Goal: Obtain resource: Obtain resource

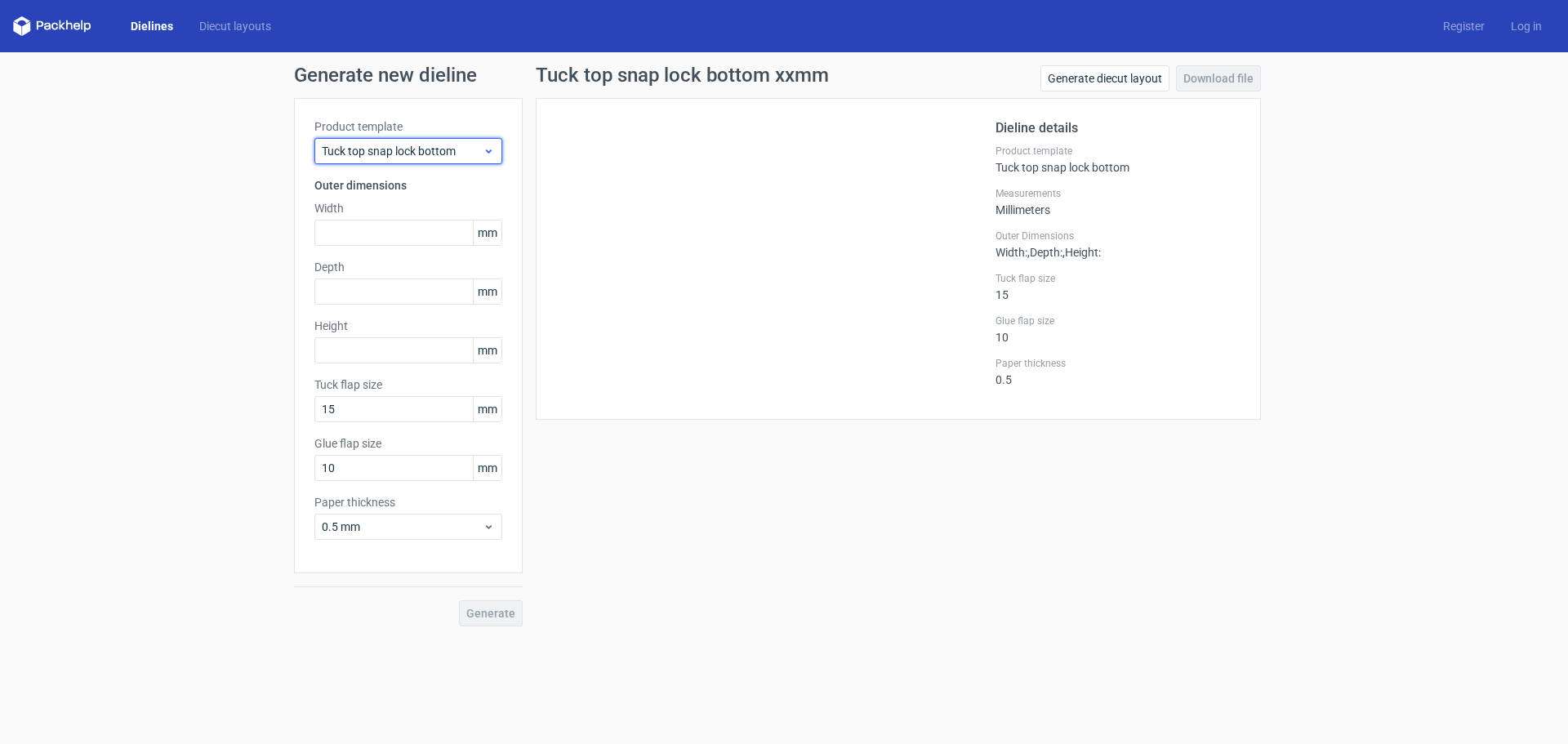
click at [389, 143] on span "Tuck top snap lock bottom" at bounding box center [402, 151] width 161 height 16
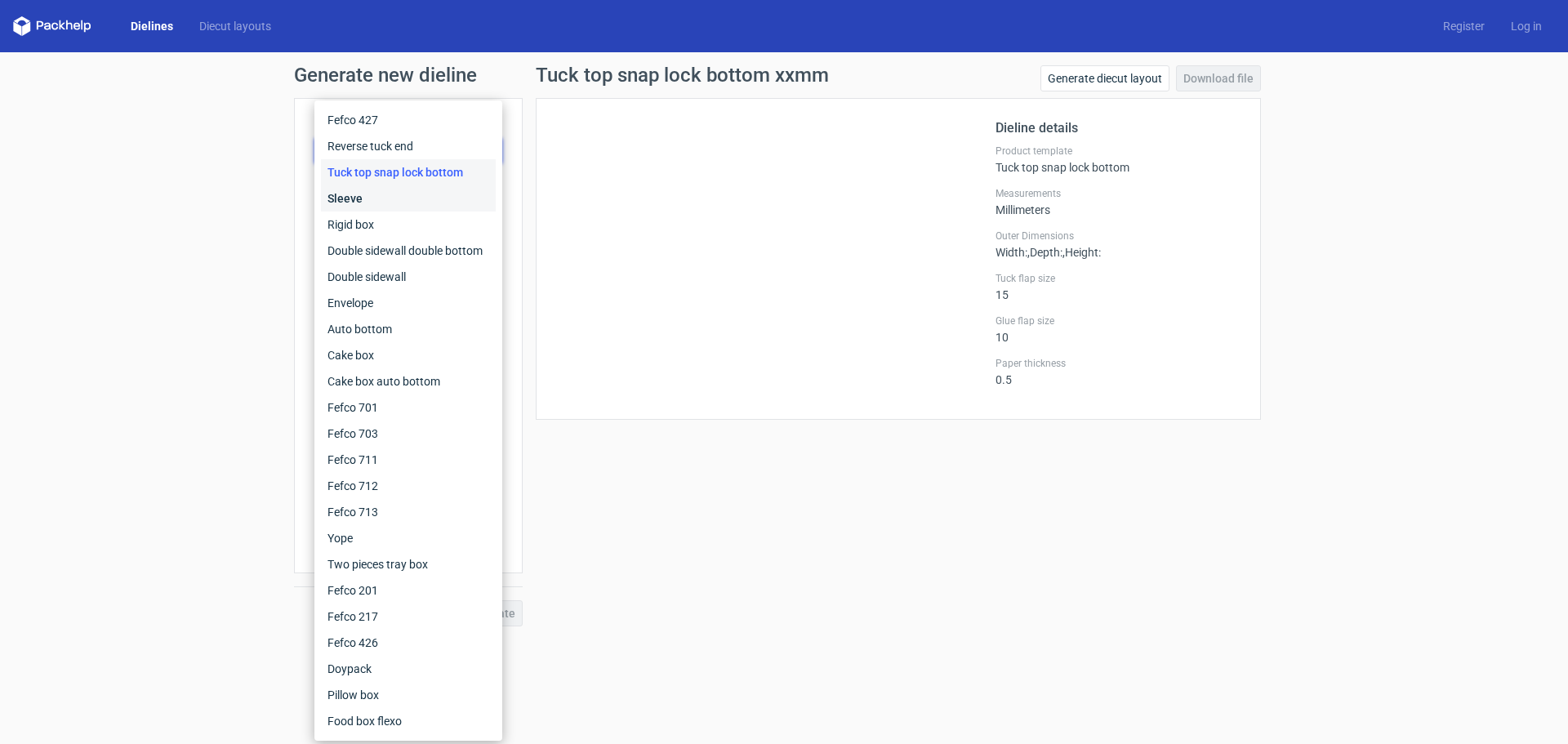
click at [377, 196] on div "Sleeve" at bounding box center [408, 198] width 175 height 26
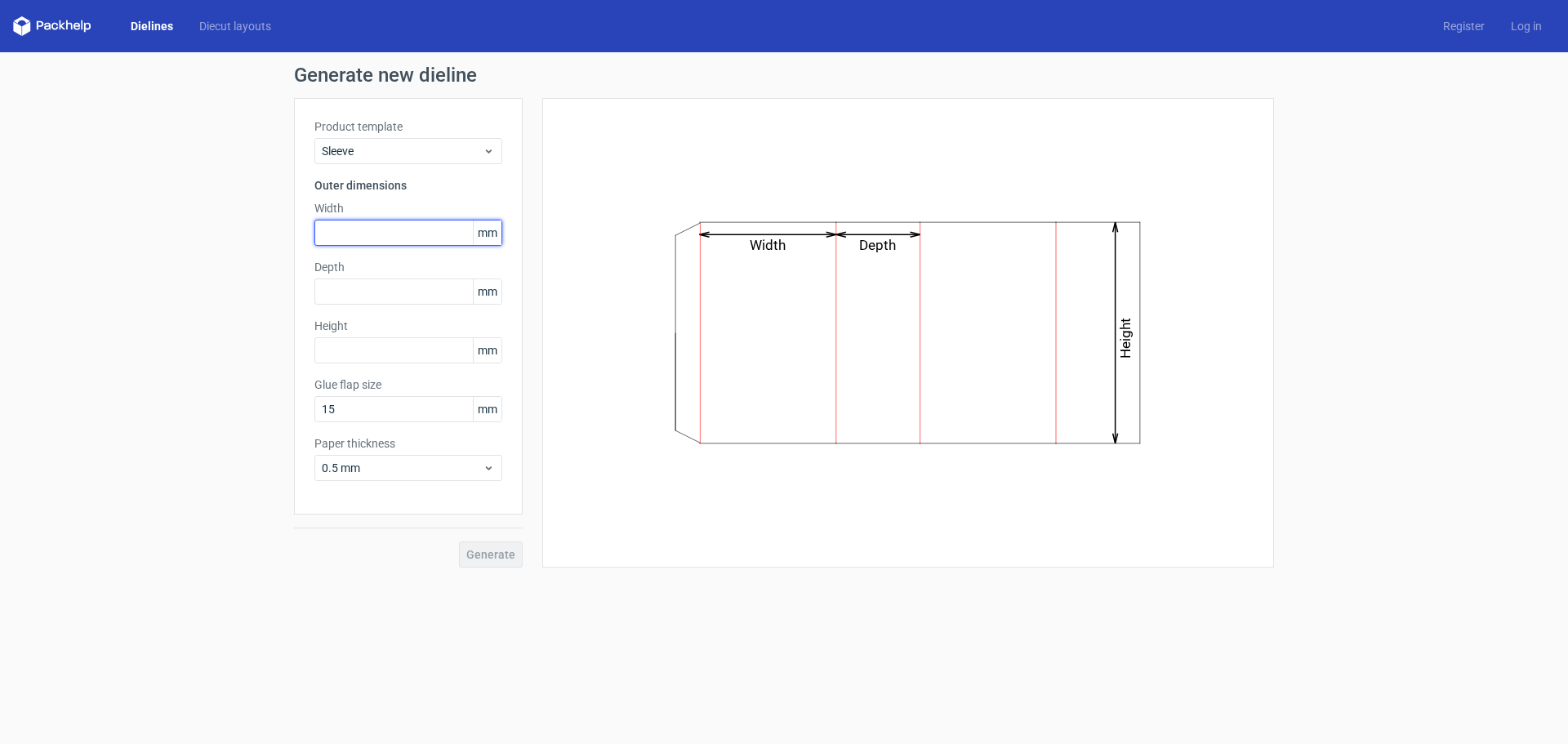
click at [377, 227] on input "text" at bounding box center [408, 233] width 188 height 26
type input "82"
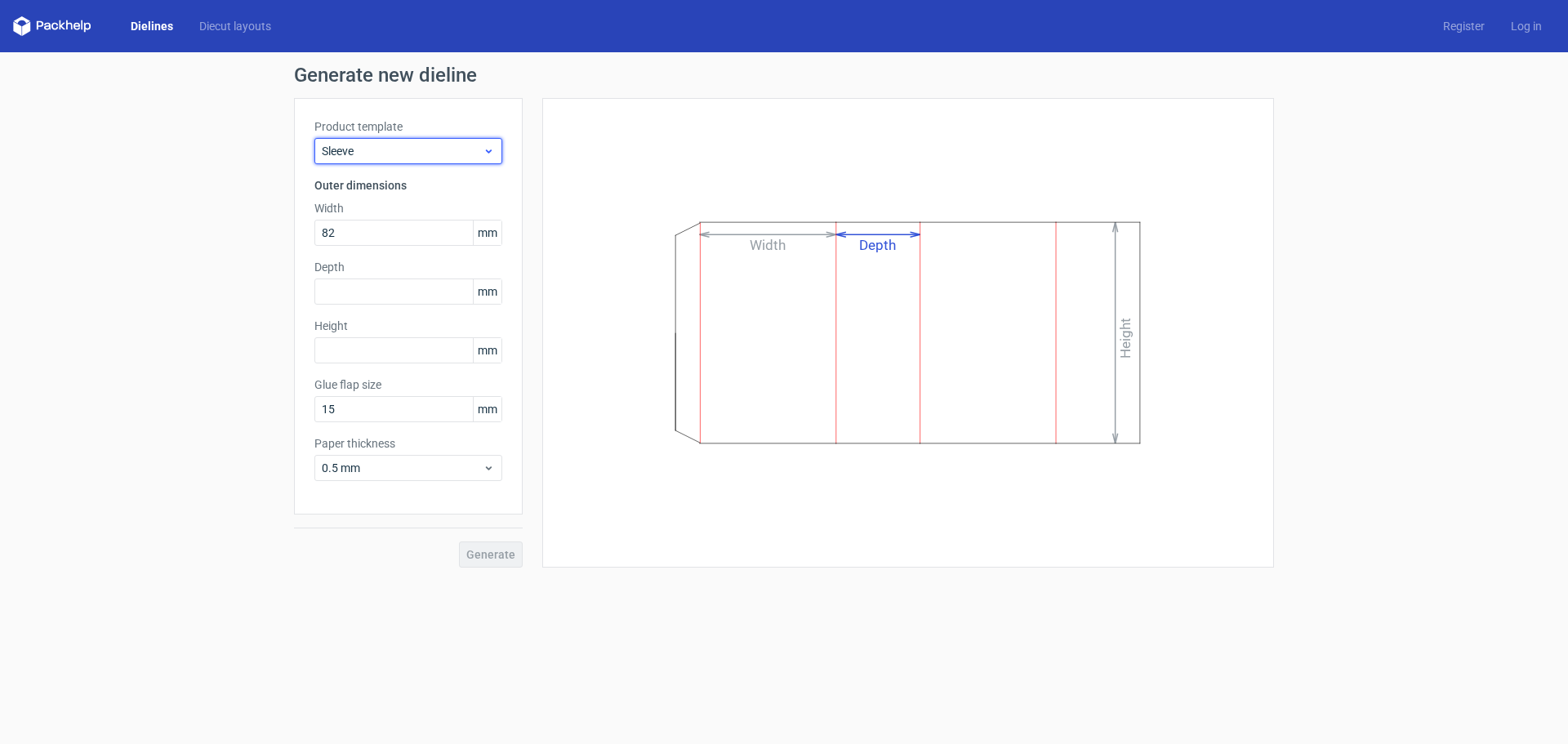
click at [445, 146] on span "Sleeve" at bounding box center [402, 151] width 161 height 16
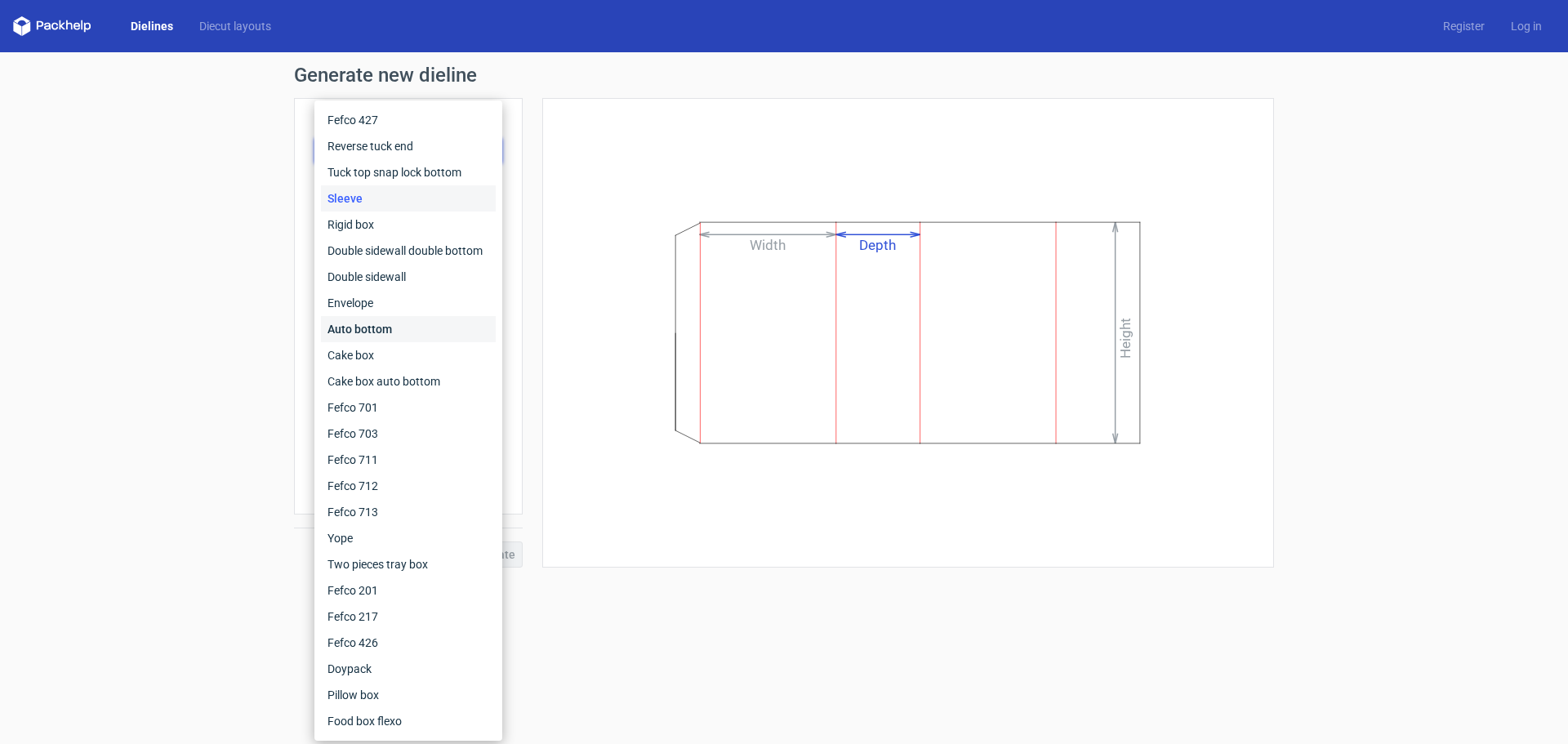
click at [389, 326] on div "Auto bottom" at bounding box center [408, 329] width 175 height 26
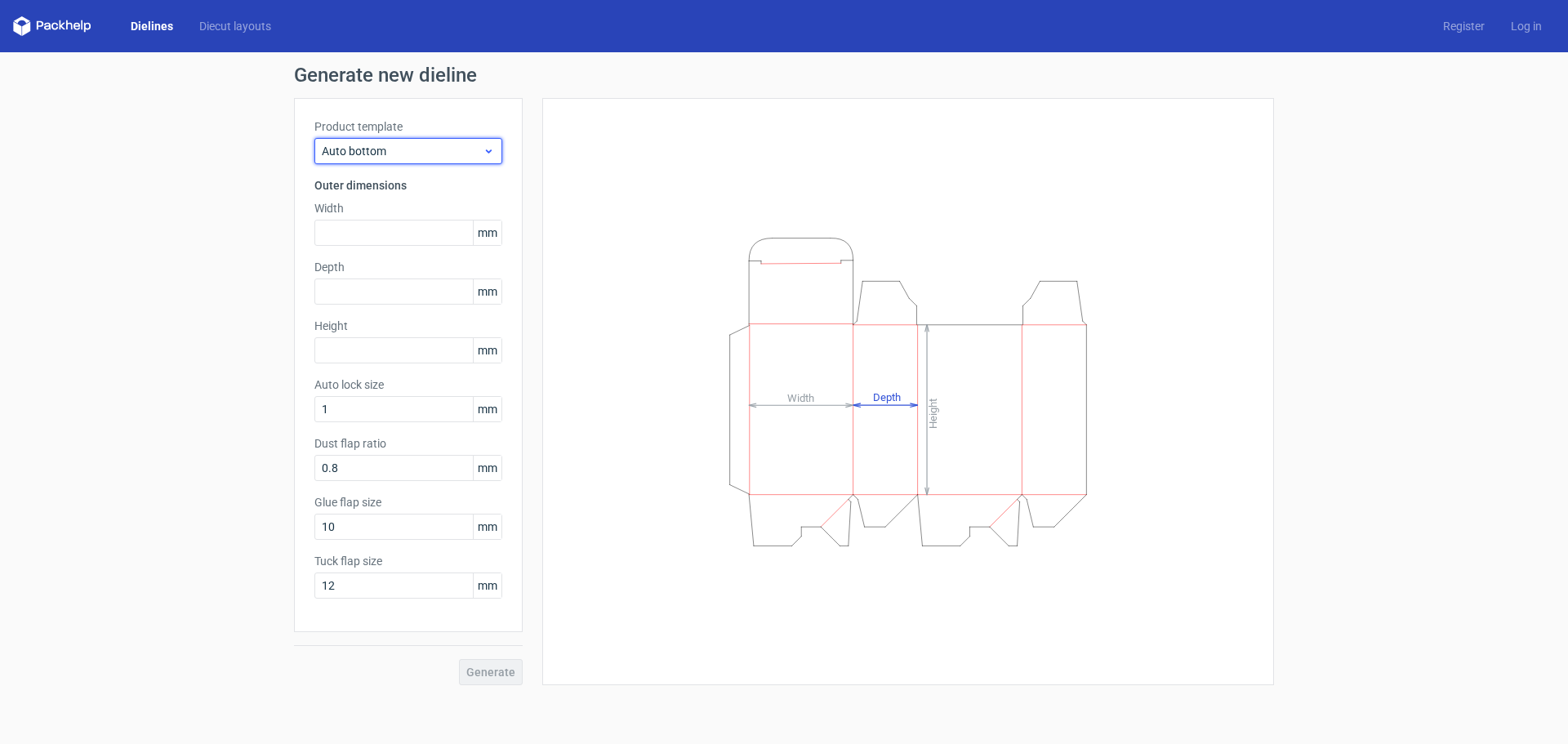
click at [381, 150] on span "Auto bottom" at bounding box center [402, 151] width 161 height 16
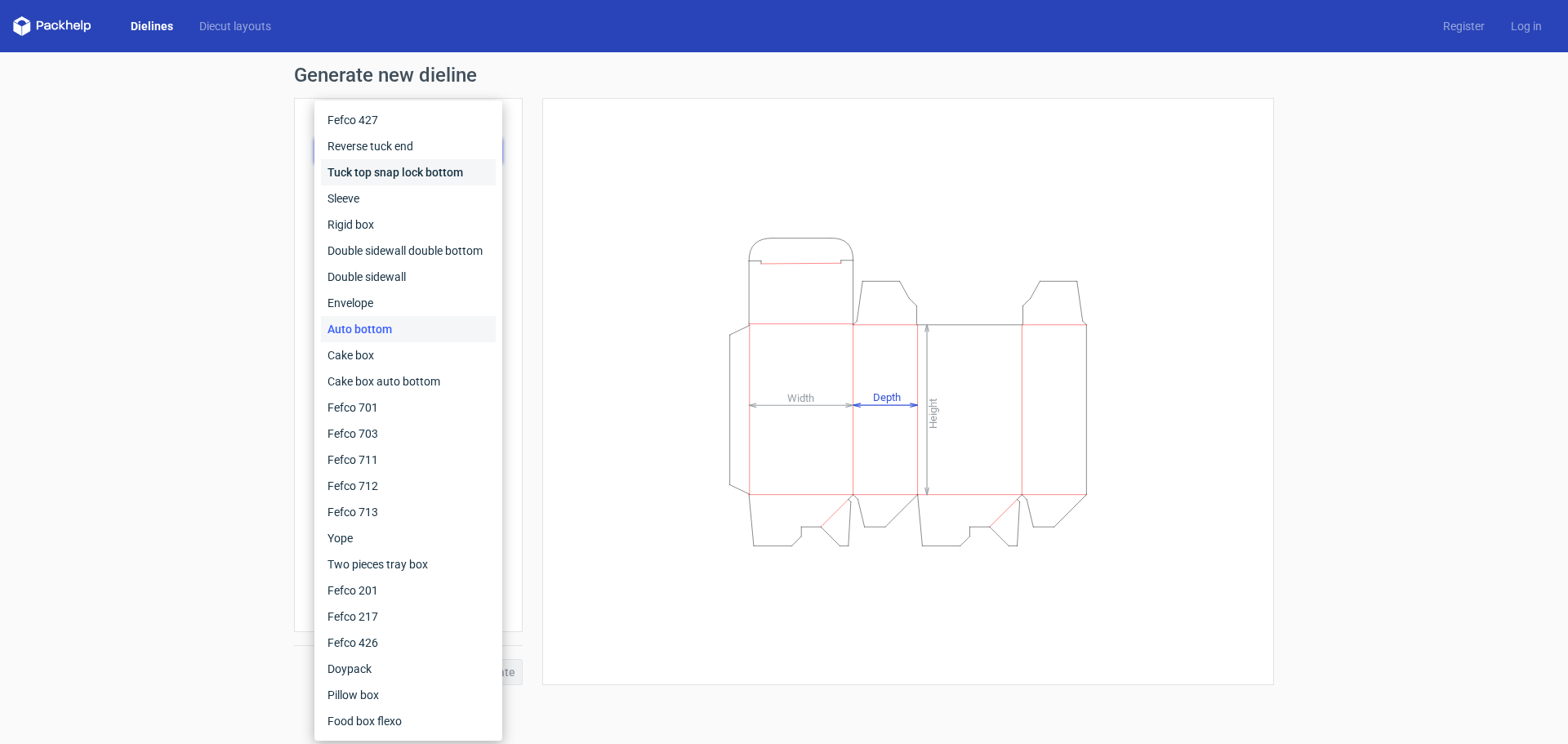
click at [383, 177] on div "Tuck top snap lock bottom" at bounding box center [408, 172] width 175 height 26
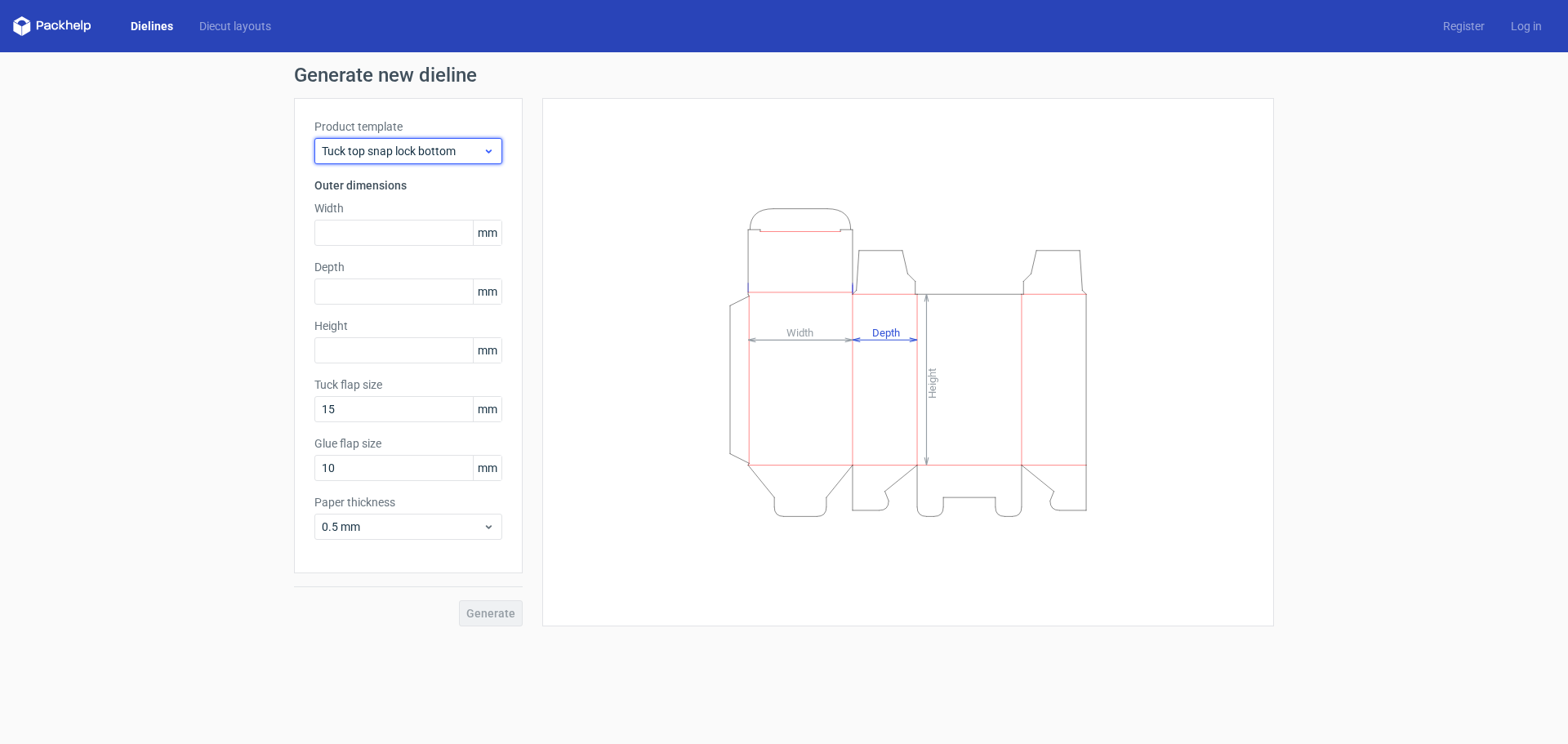
click at [399, 159] on div "Tuck top snap lock bottom" at bounding box center [408, 151] width 188 height 26
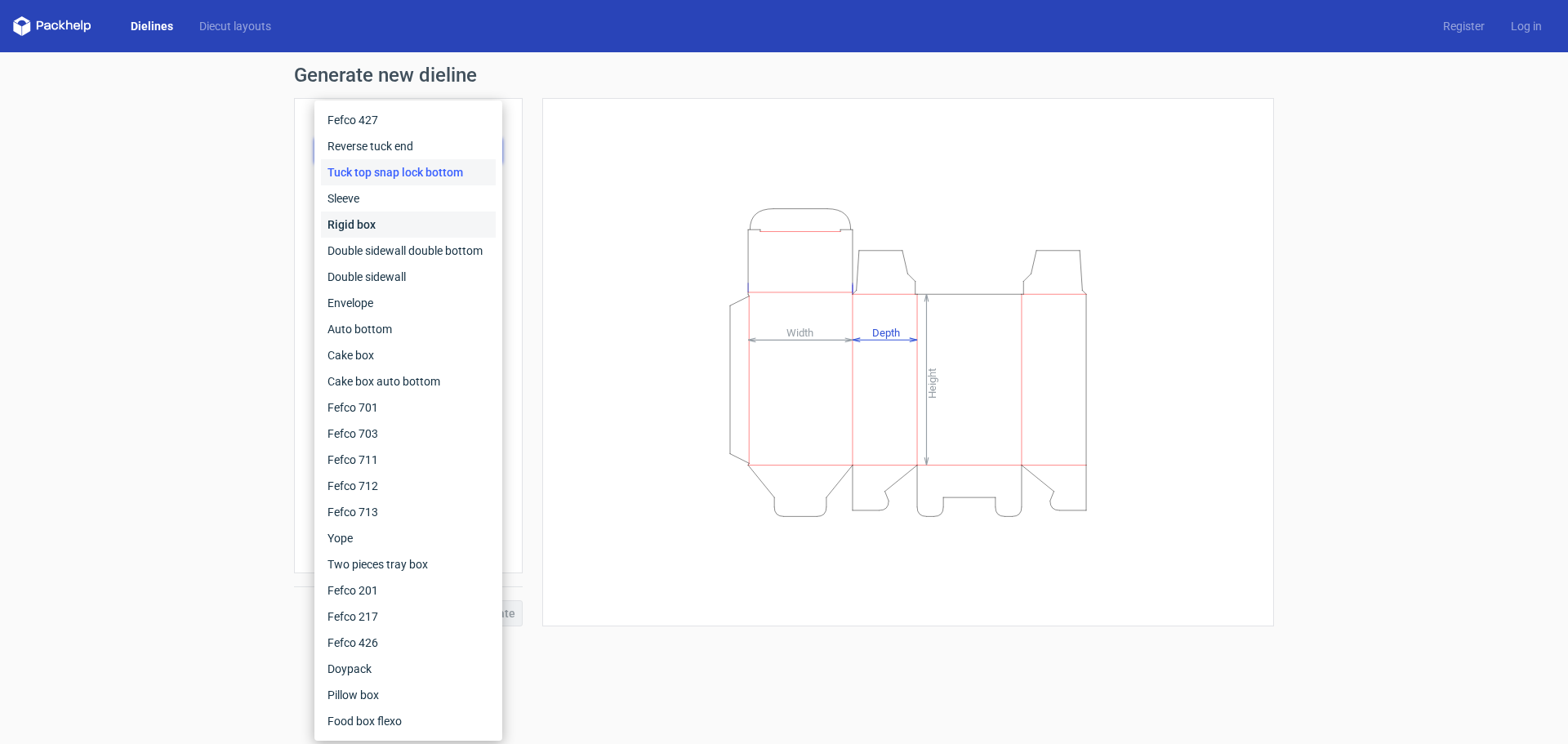
click at [374, 229] on div "Rigid box" at bounding box center [408, 224] width 175 height 26
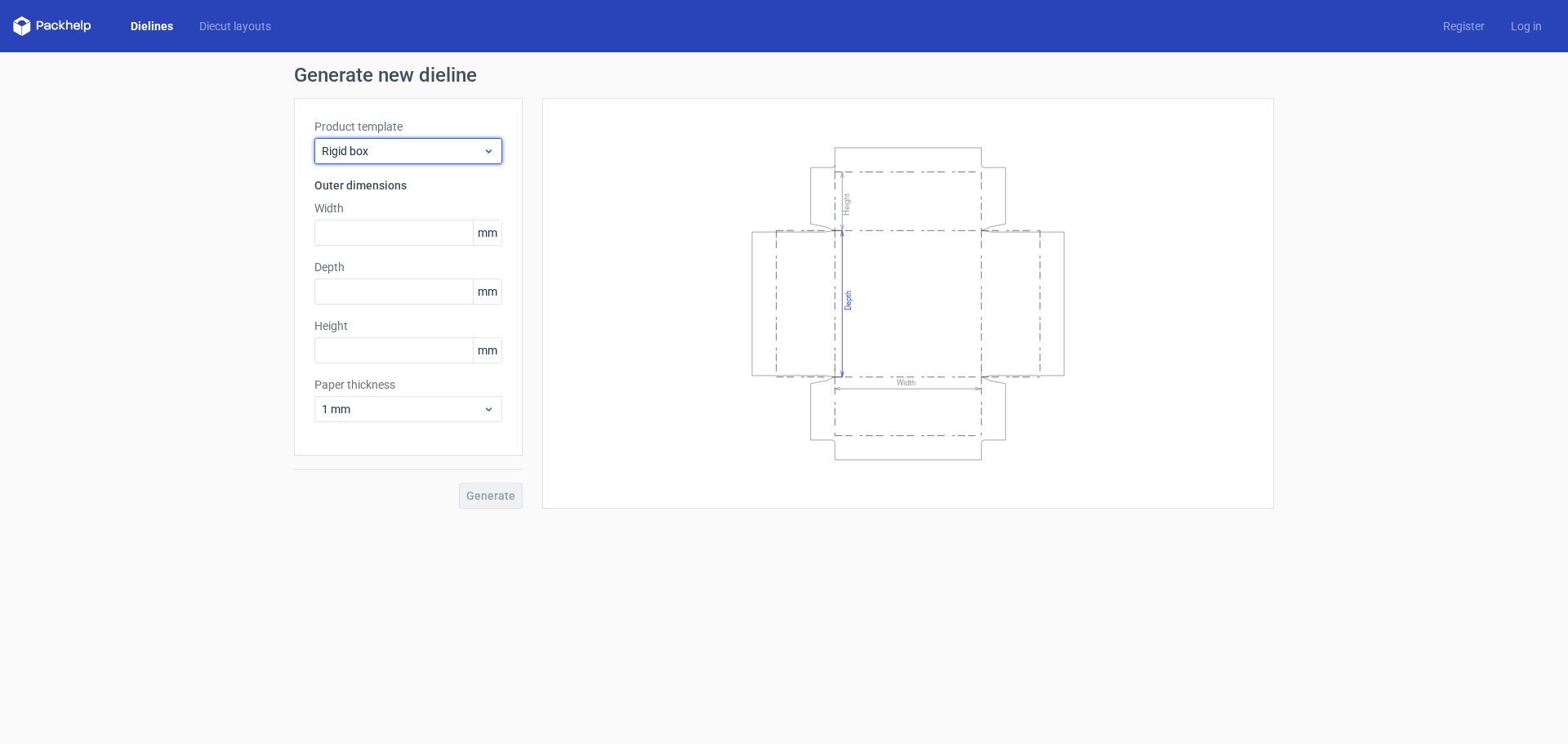
click at [402, 156] on span "Rigid box" at bounding box center [402, 151] width 161 height 16
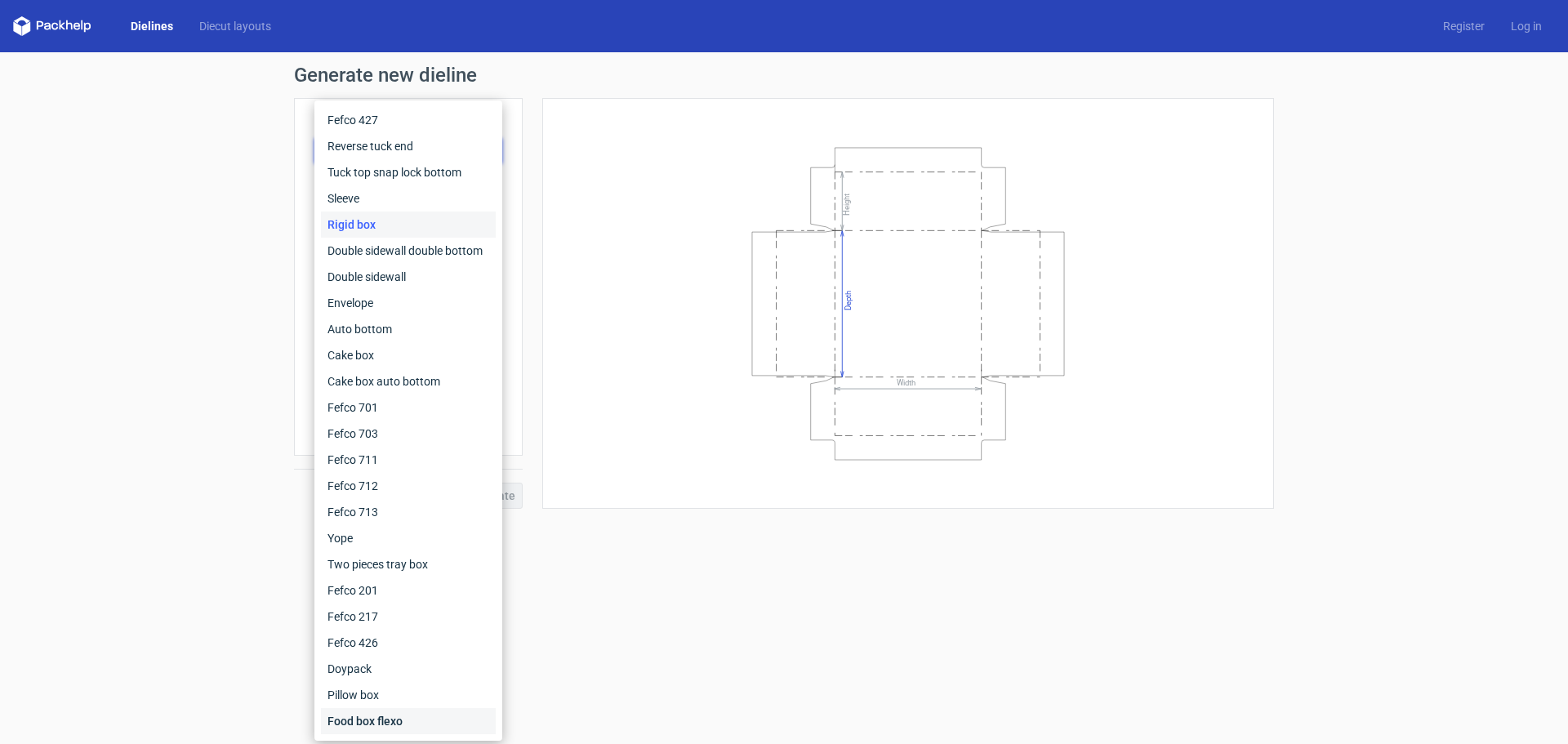
click at [404, 722] on div "Food box flexo" at bounding box center [408, 721] width 175 height 26
